Goal: Transaction & Acquisition: Purchase product/service

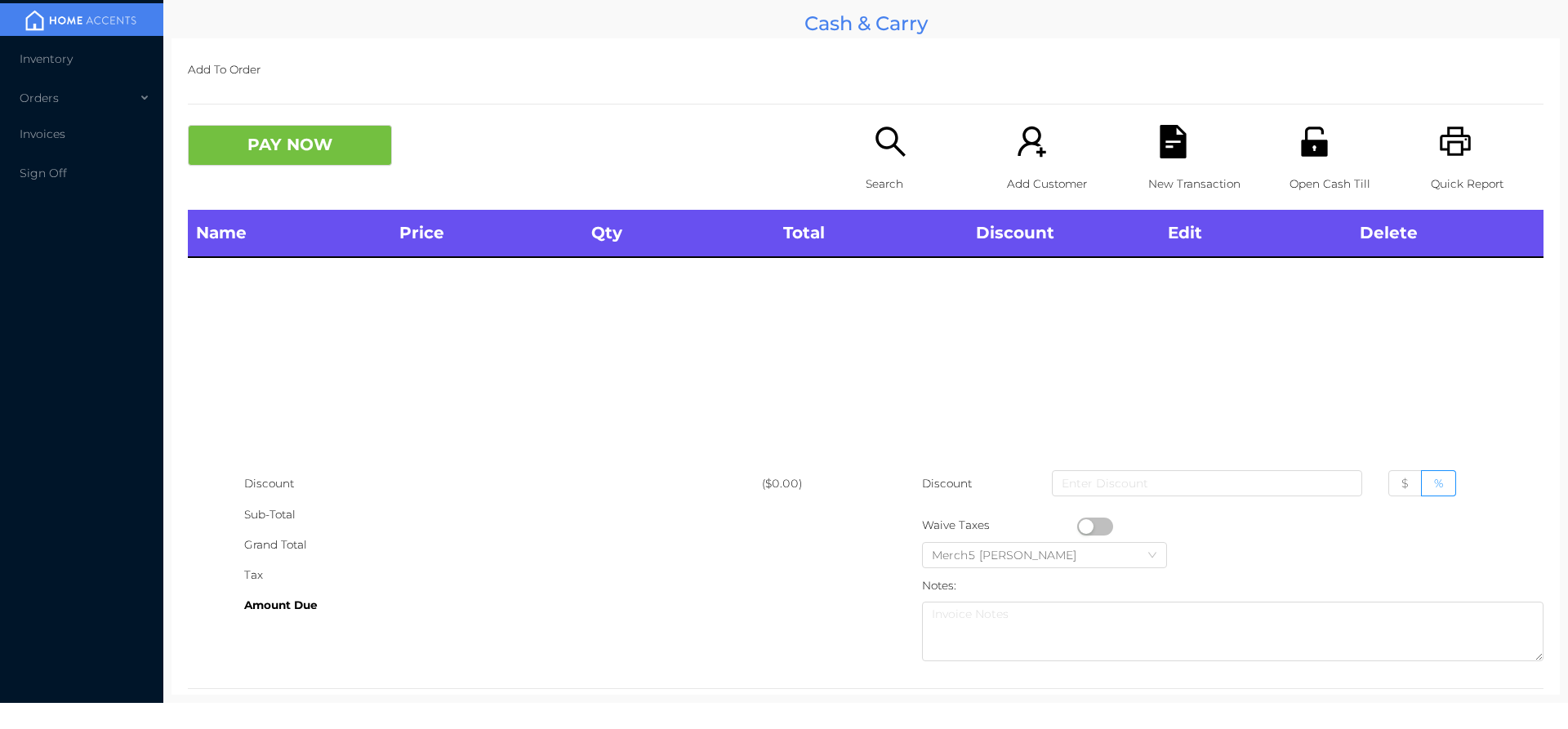
scroll to position [30, 0]
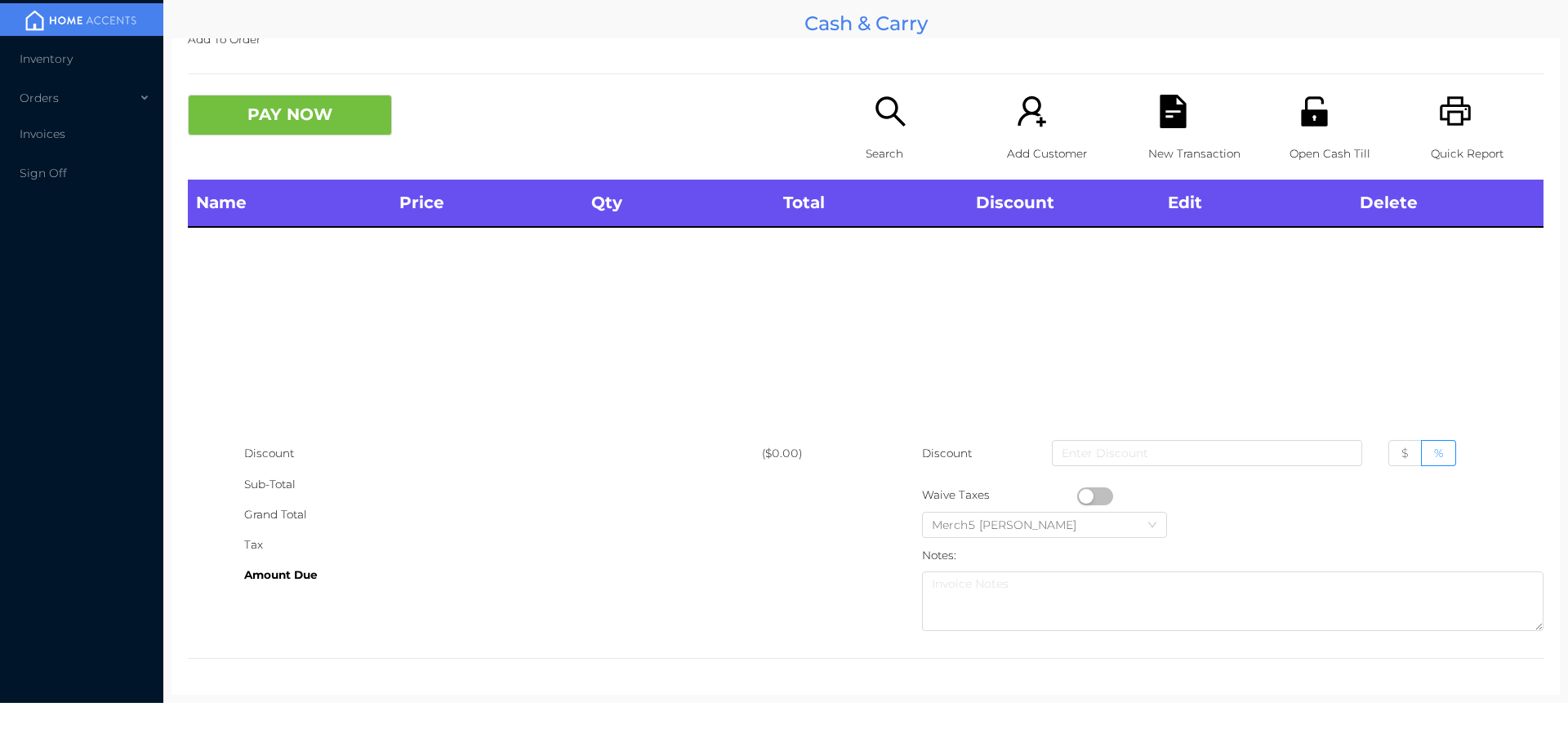
click at [884, 119] on icon "icon: search" at bounding box center [891, 112] width 34 height 34
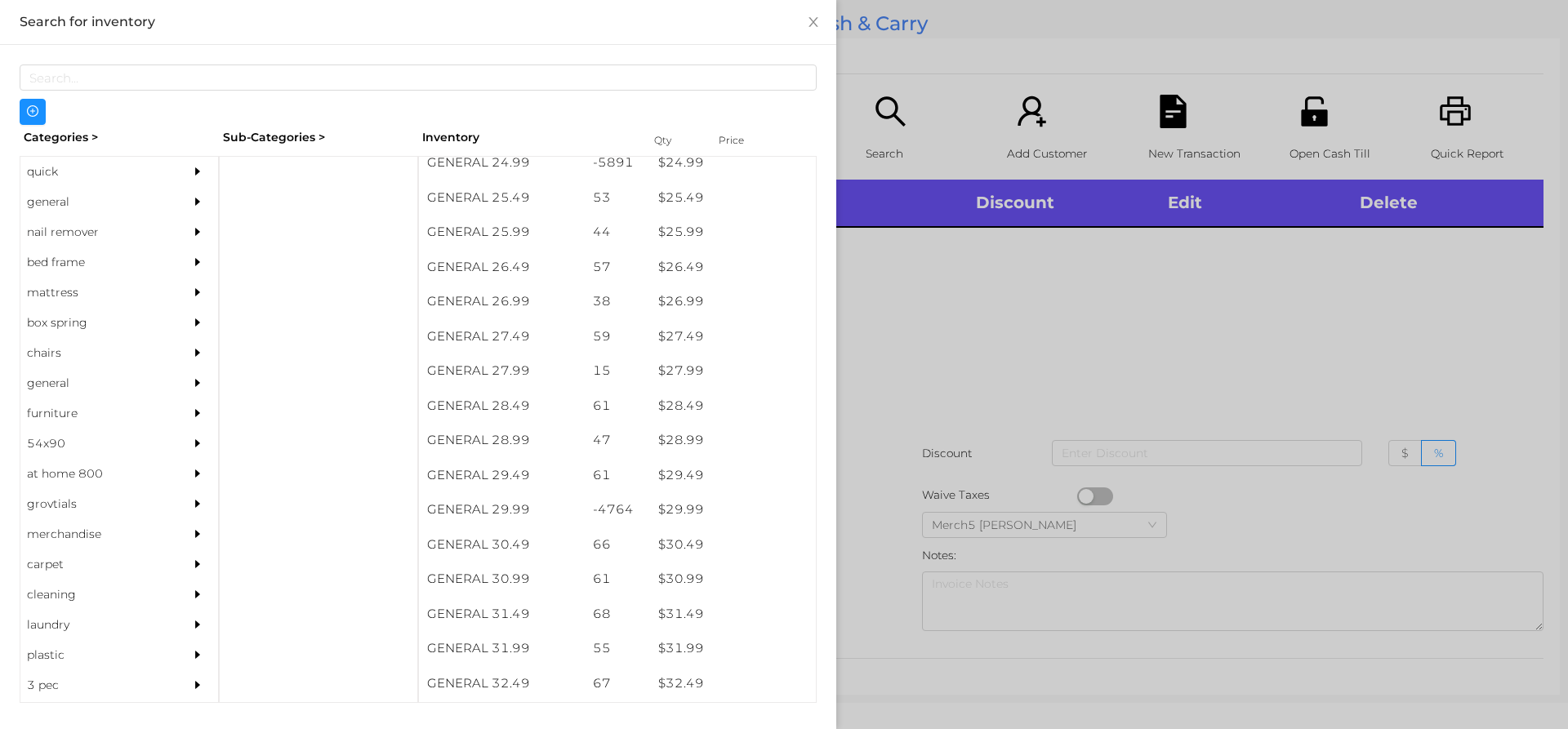
scroll to position [2135, 0]
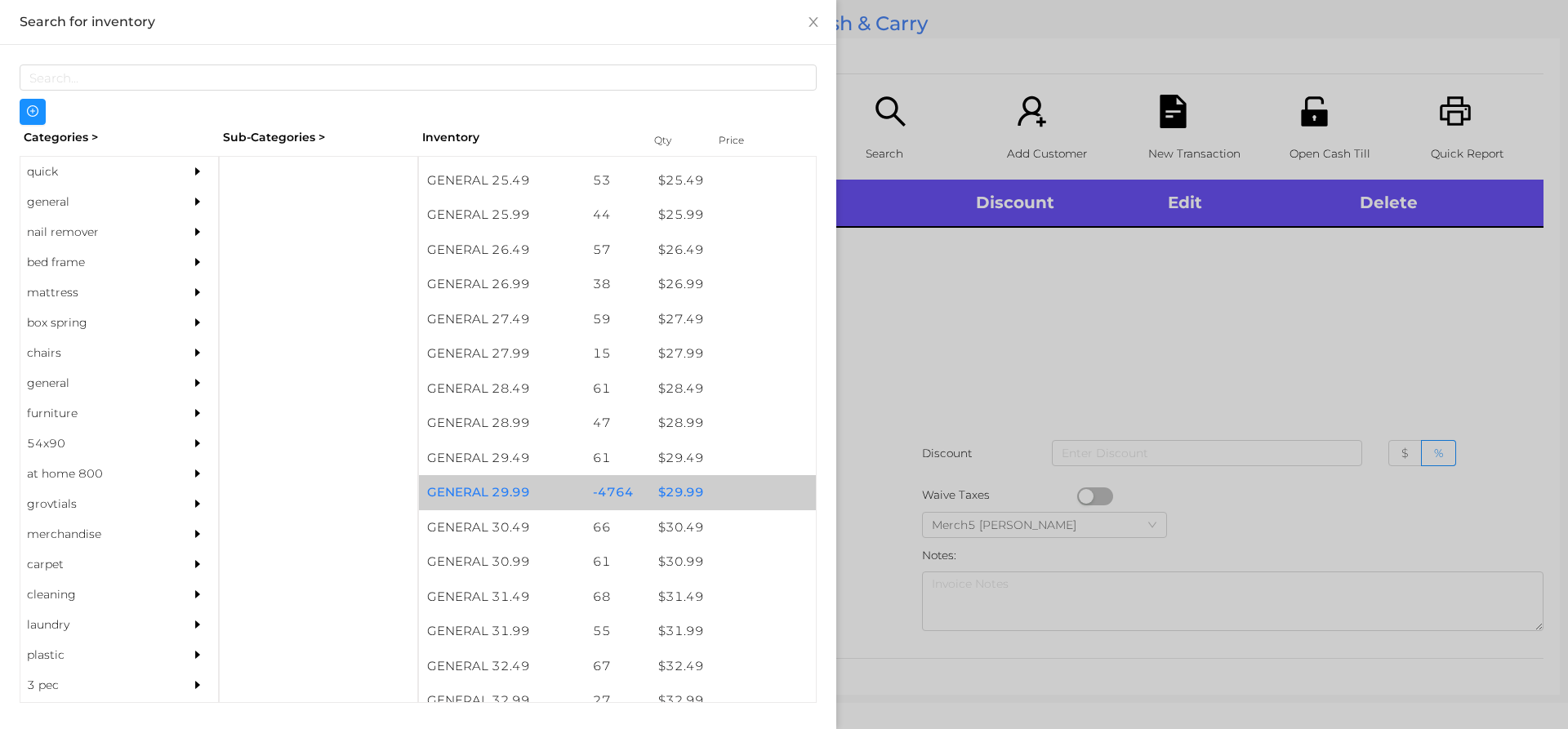
click at [692, 491] on div "$ 29.99" at bounding box center [732, 492] width 166 height 35
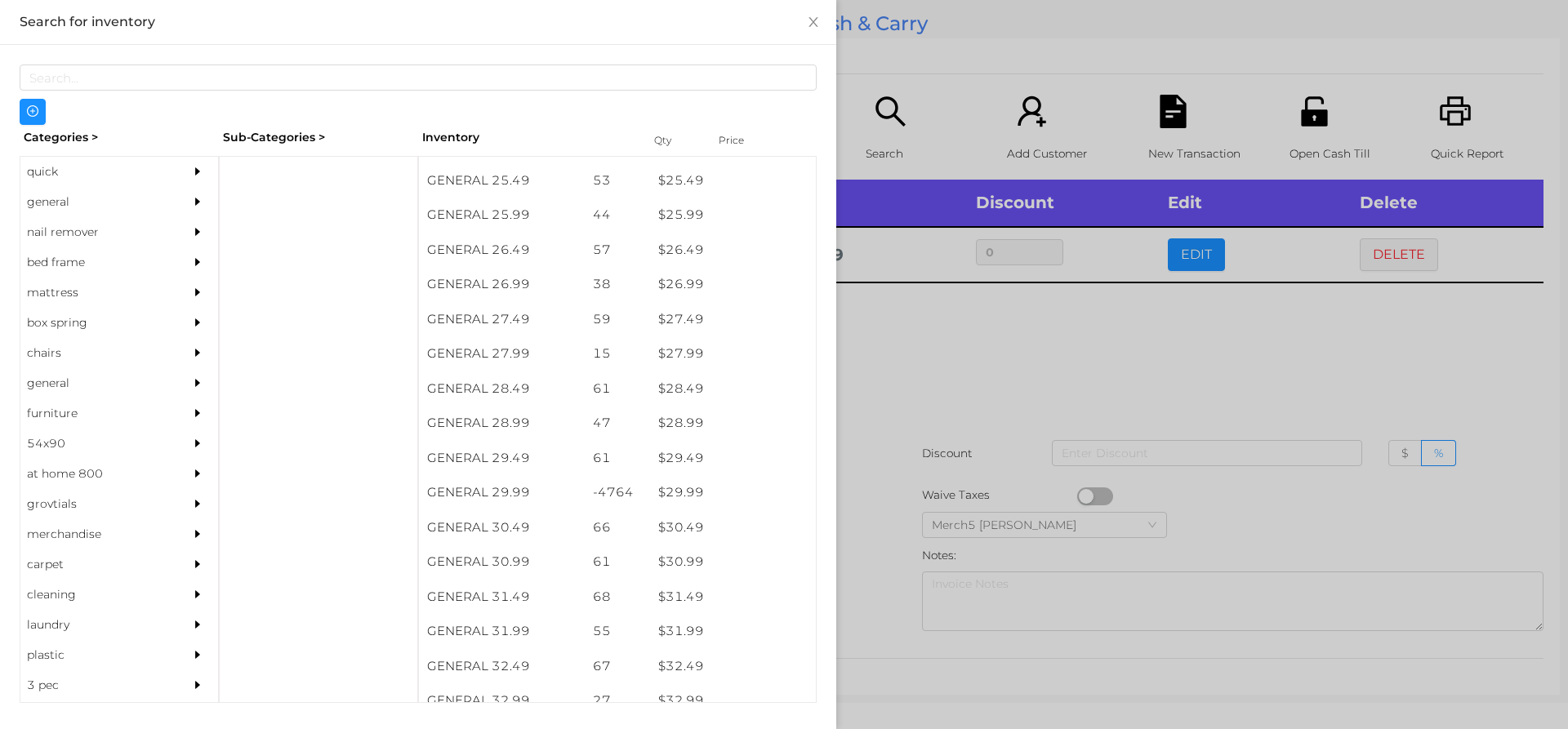
click at [952, 349] on div at bounding box center [784, 364] width 1568 height 729
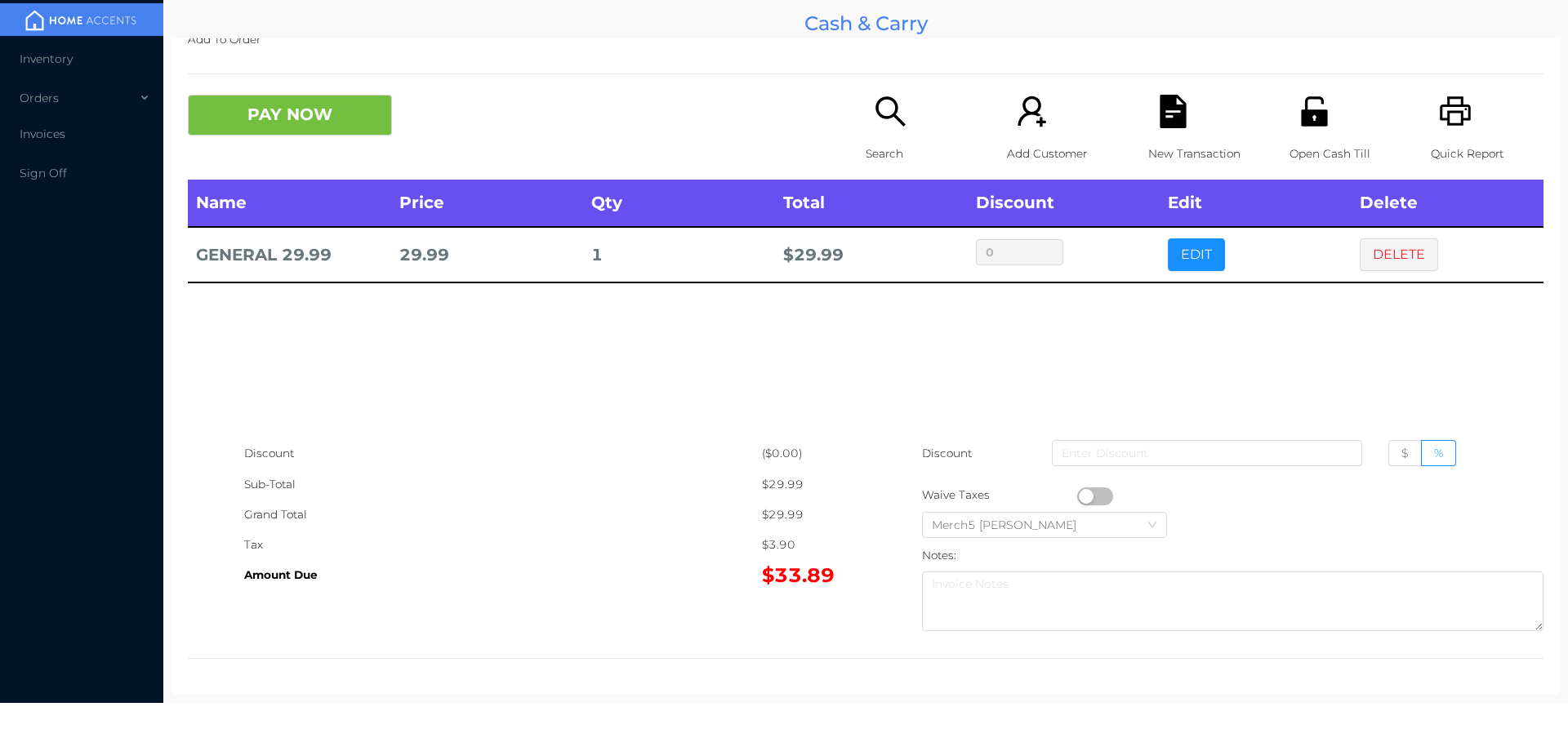
click at [339, 106] on button "PAY NOW" at bounding box center [290, 115] width 204 height 41
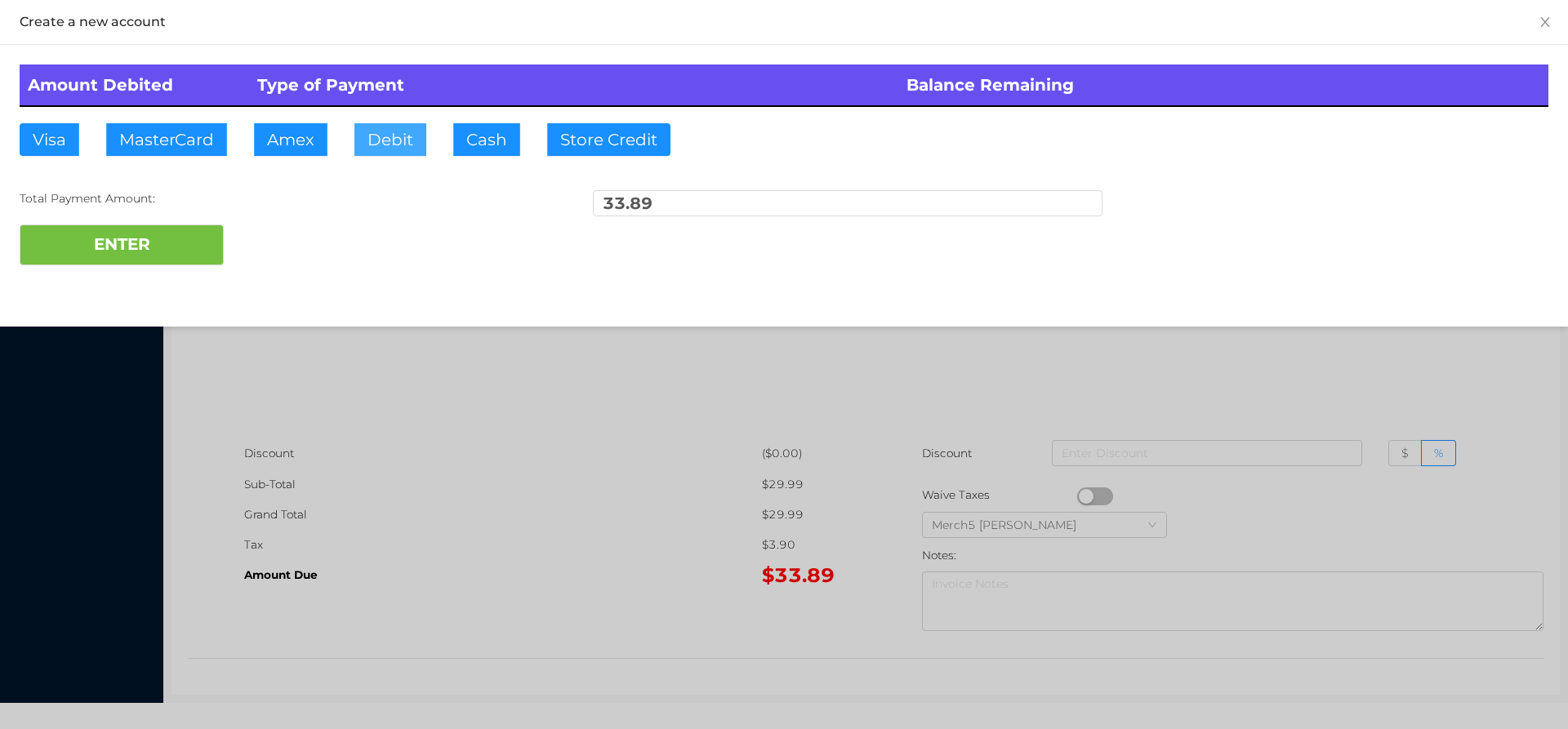
click at [388, 140] on button "Debit" at bounding box center [390, 139] width 71 height 33
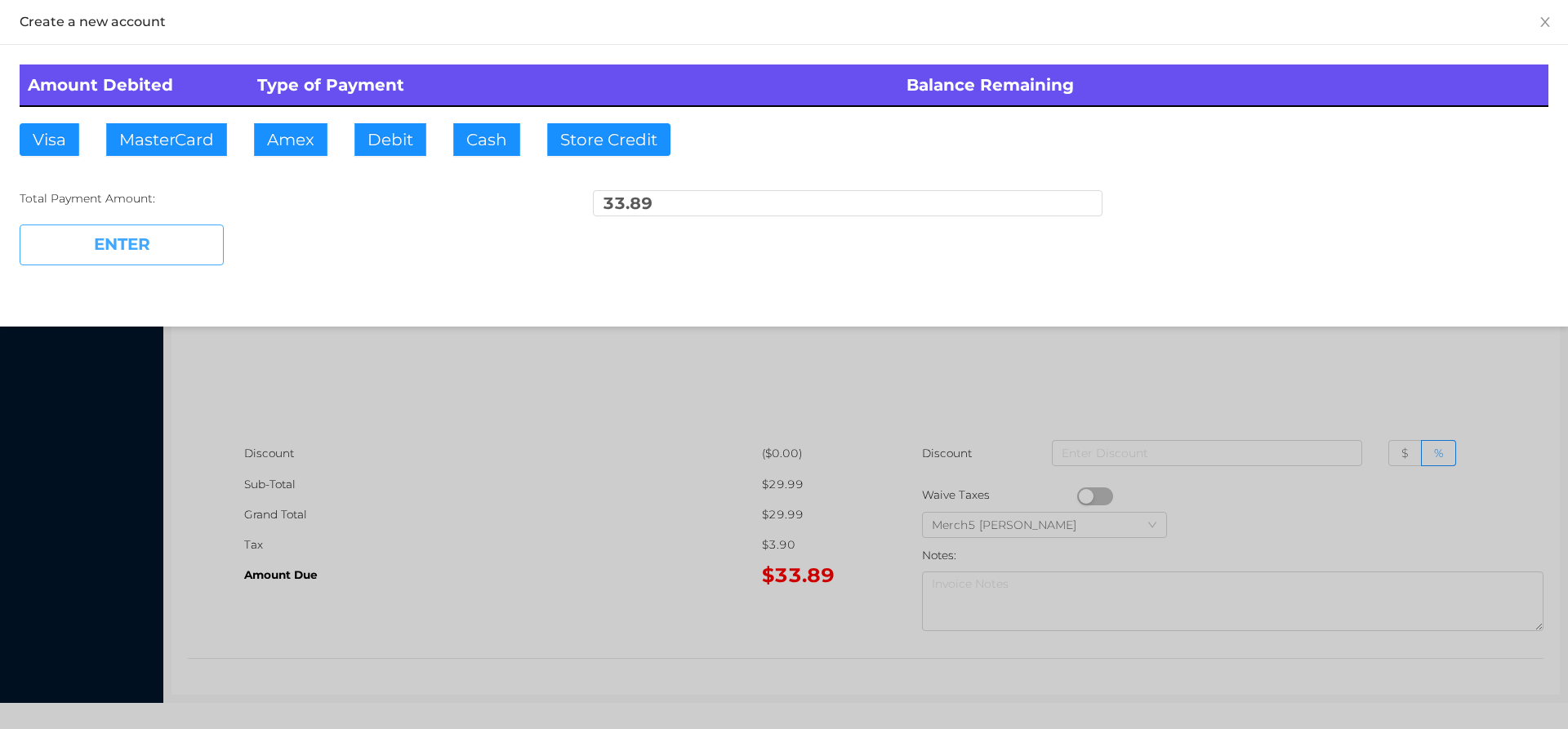
click at [178, 244] on button "ENTER" at bounding box center [122, 244] width 204 height 41
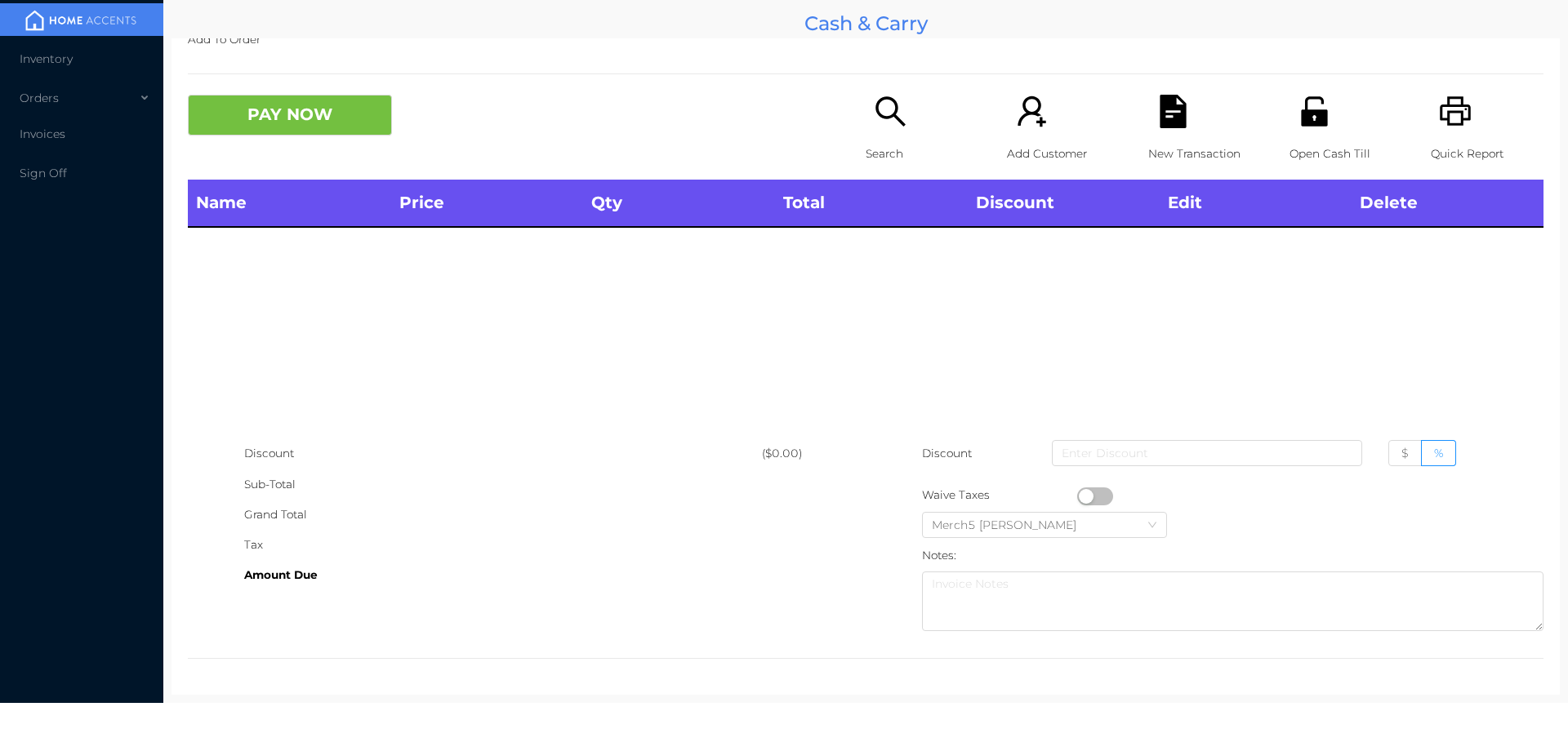
click at [1440, 118] on icon "icon: printer" at bounding box center [1455, 111] width 31 height 30
click at [886, 111] on icon "icon: search" at bounding box center [891, 112] width 34 height 34
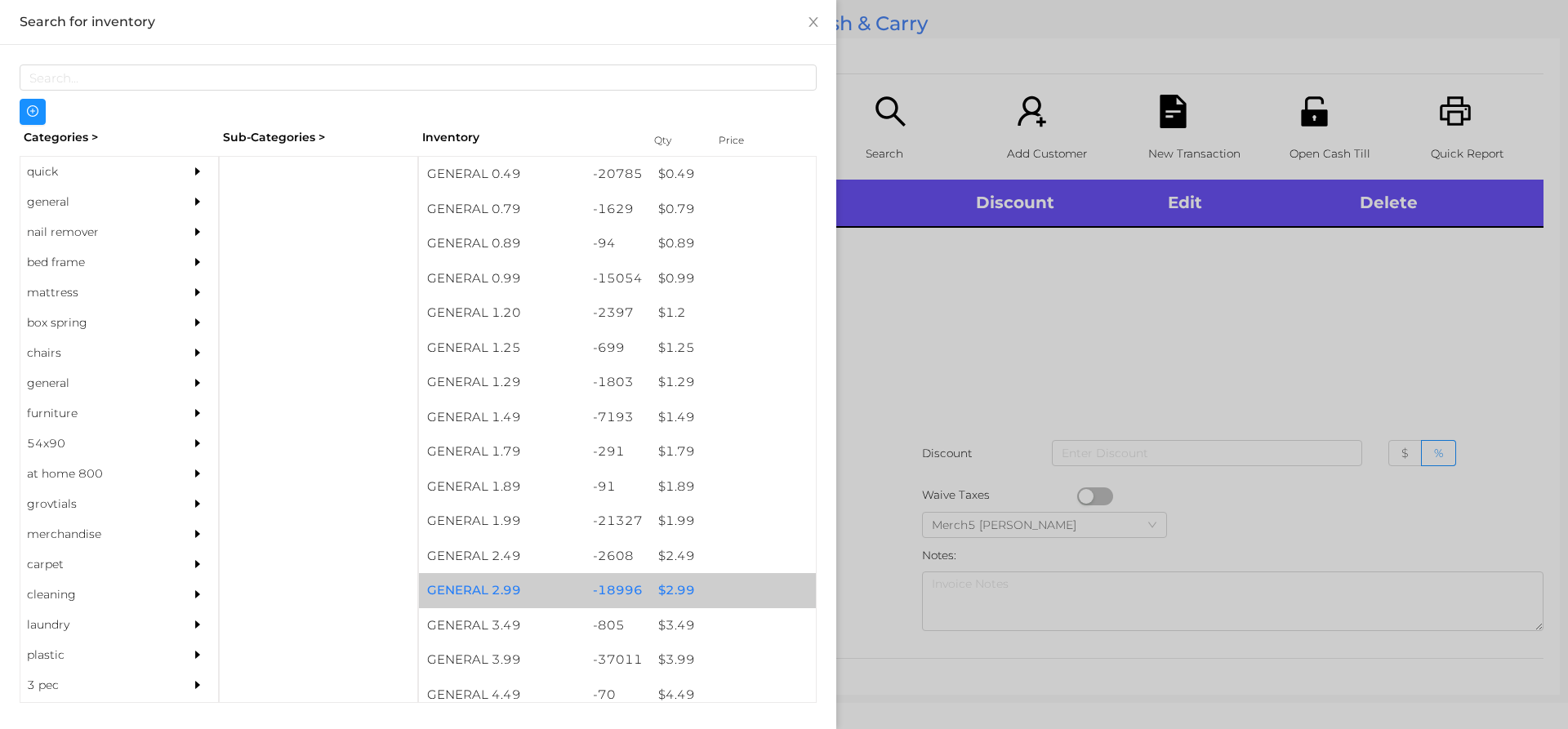
click at [672, 594] on div "$ 2.99" at bounding box center [732, 590] width 166 height 35
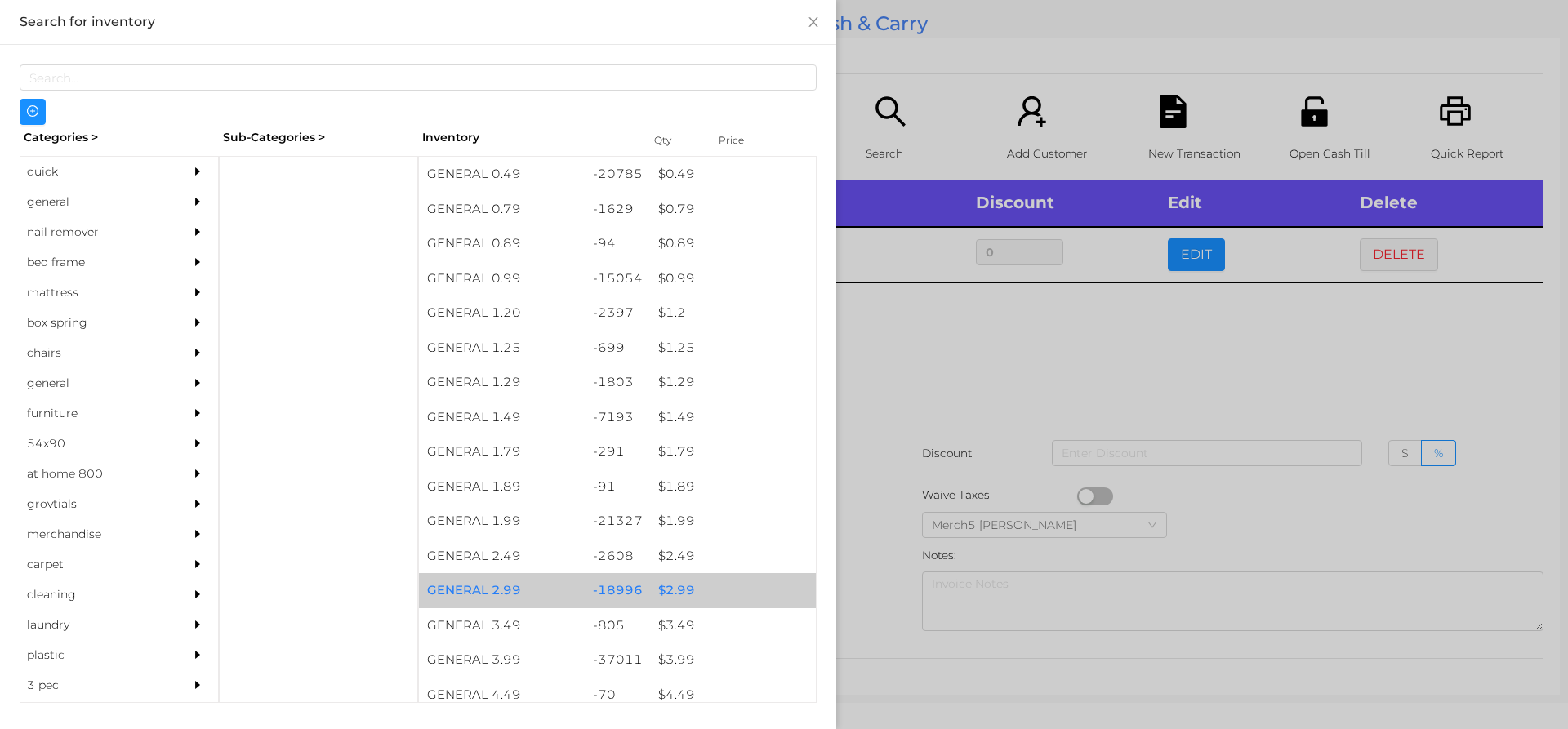
click at [673, 594] on div "$ 2.99" at bounding box center [732, 590] width 166 height 35
click at [663, 594] on div "$ 2.99" at bounding box center [732, 590] width 166 height 35
click at [663, 590] on div "$ 2.99" at bounding box center [732, 590] width 166 height 35
click at [660, 596] on div "$ 2.99" at bounding box center [732, 590] width 166 height 35
click at [662, 590] on div "$ 2.99" at bounding box center [732, 590] width 166 height 35
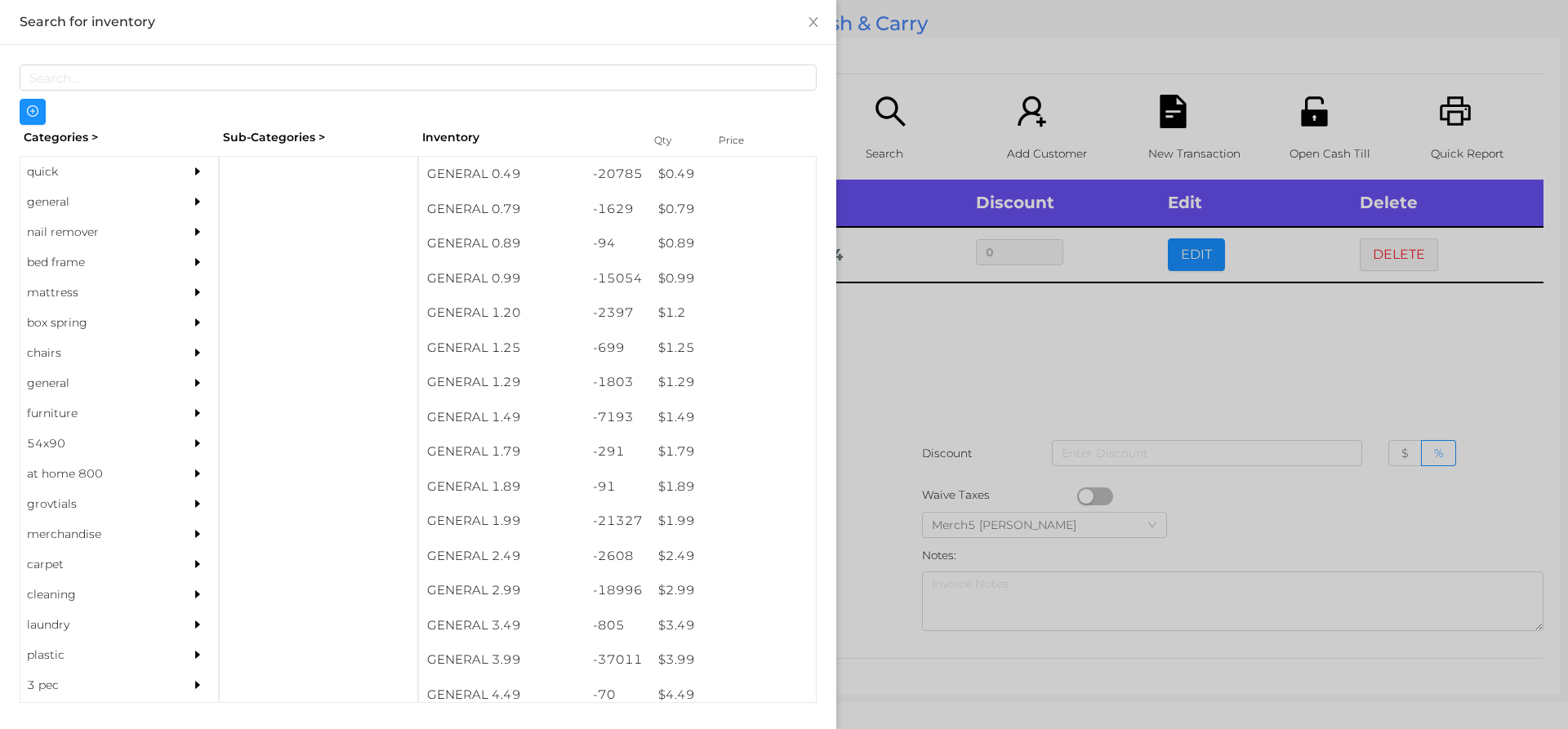
click at [910, 334] on div at bounding box center [784, 364] width 1568 height 729
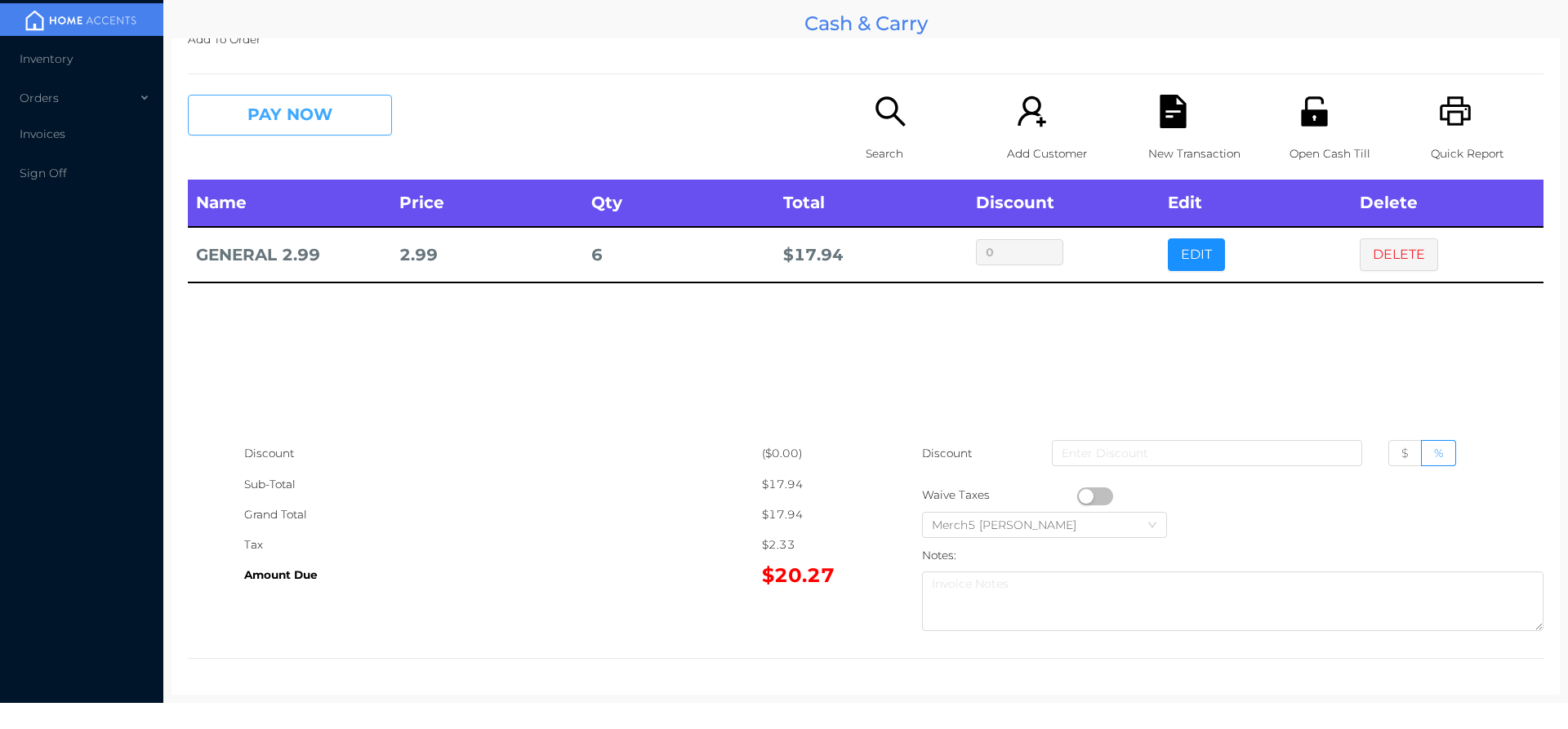
click at [319, 109] on button "PAY NOW" at bounding box center [290, 115] width 204 height 41
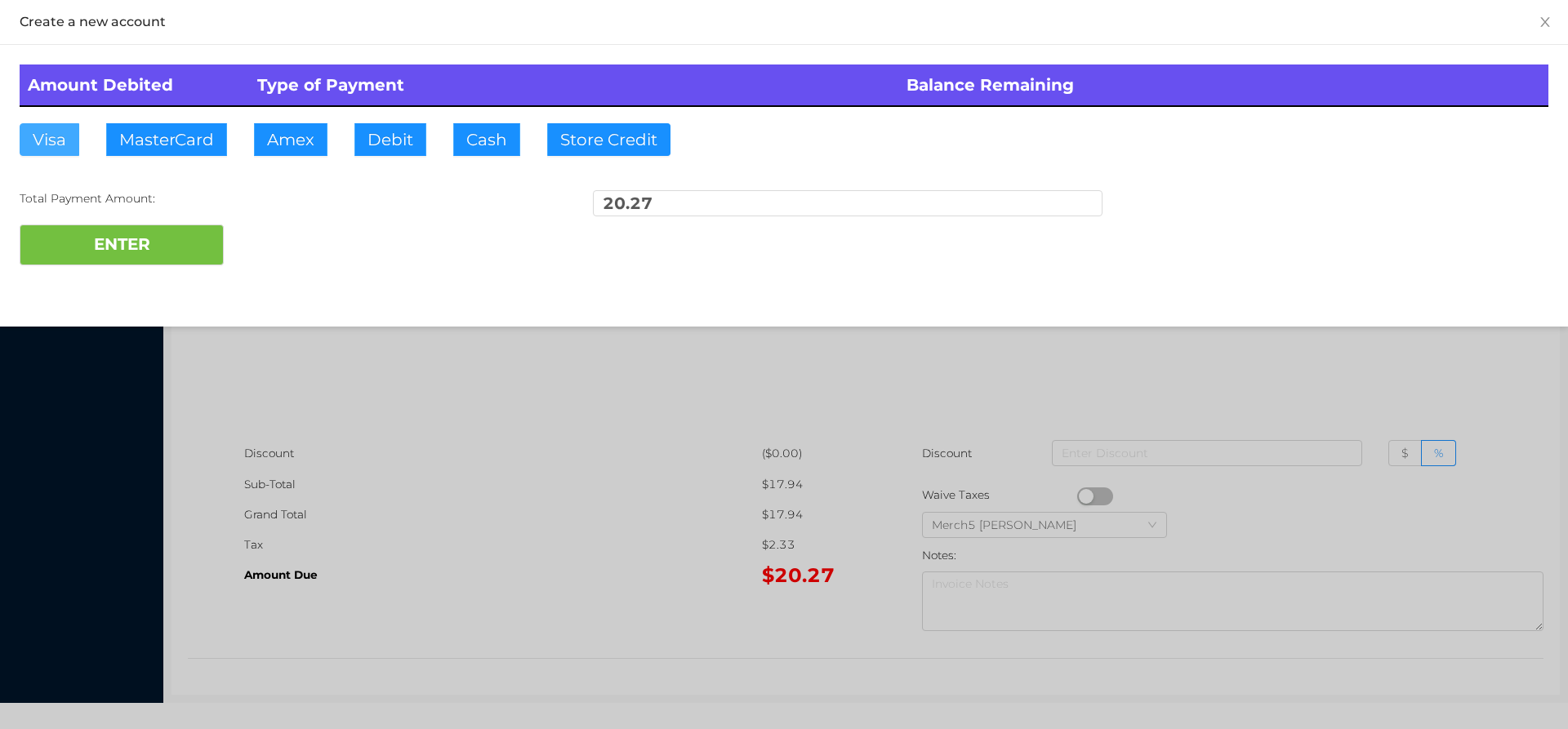
click at [50, 147] on button "Visa" at bounding box center [50, 139] width 60 height 33
click at [330, 400] on div at bounding box center [784, 364] width 1568 height 729
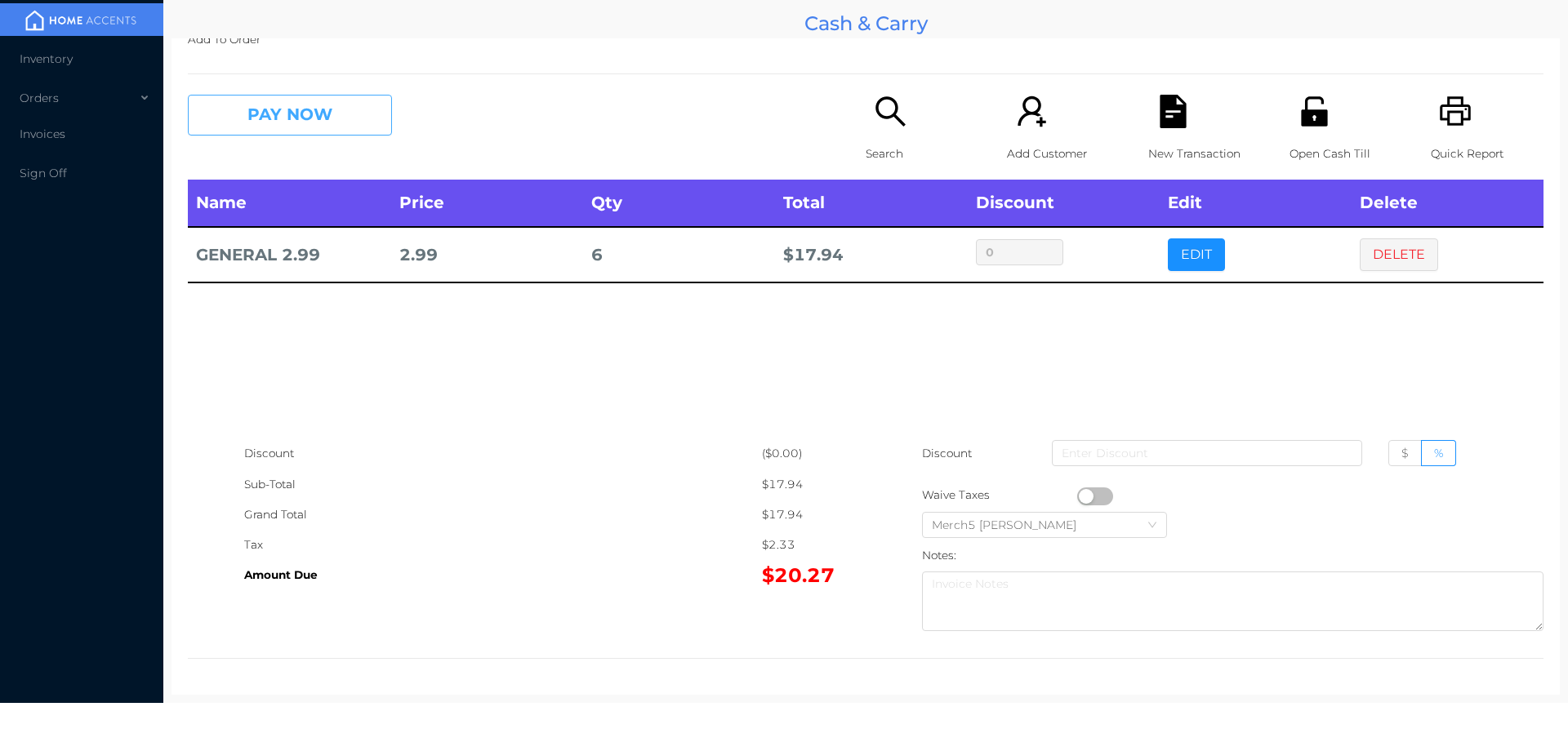
click at [312, 112] on button "PAY NOW" at bounding box center [290, 115] width 204 height 41
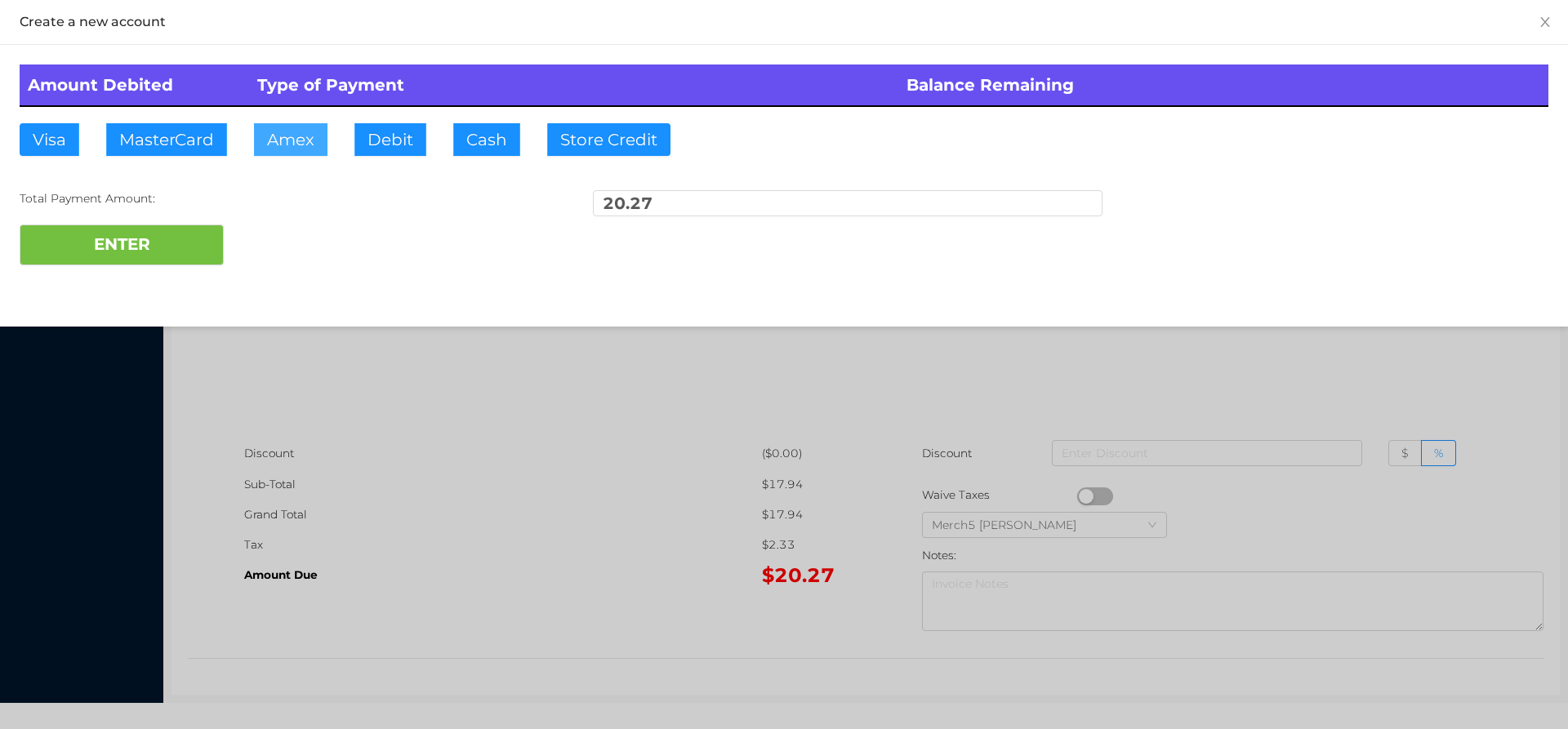
click at [281, 143] on button "Amex" at bounding box center [291, 139] width 73 height 33
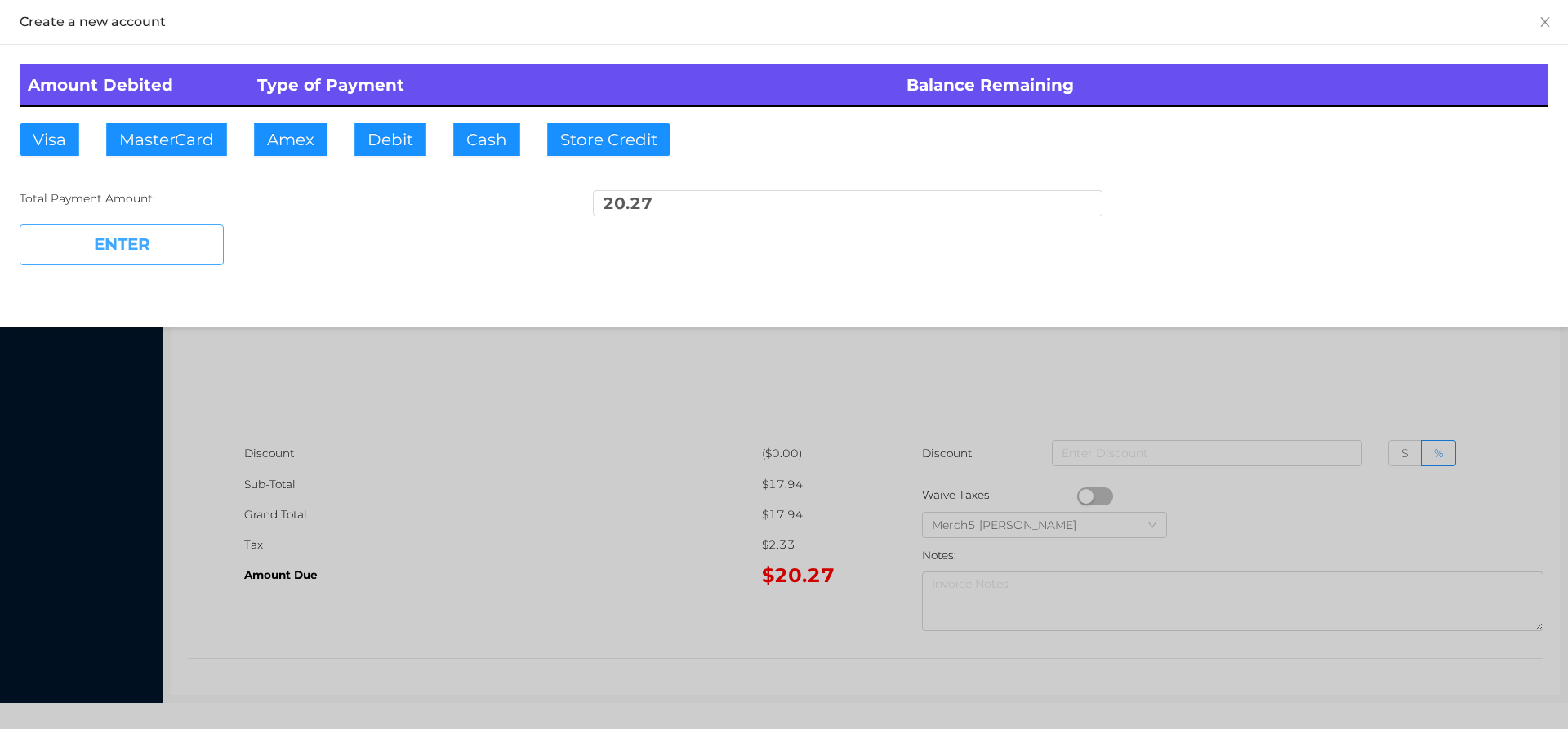
click at [137, 252] on button "ENTER" at bounding box center [122, 244] width 204 height 41
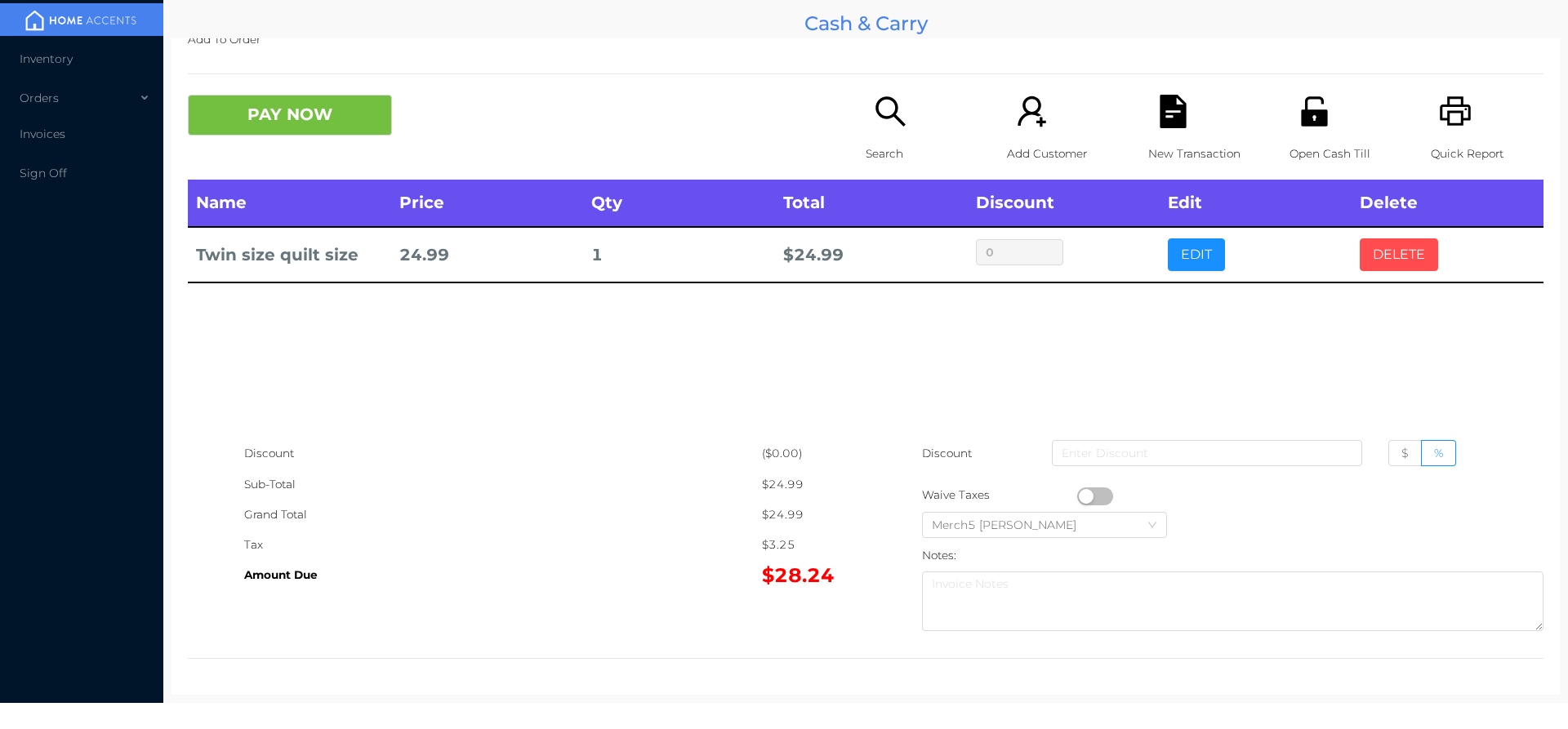
click at [1390, 253] on button "DELETE" at bounding box center [1398, 254] width 78 height 33
